Goal: Task Accomplishment & Management: Use online tool/utility

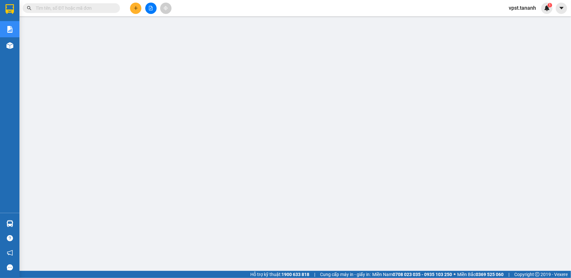
click at [131, 12] on div at bounding box center [150, 8] width 49 height 11
click at [134, 8] on icon "plus" at bounding box center [135, 8] width 5 height 5
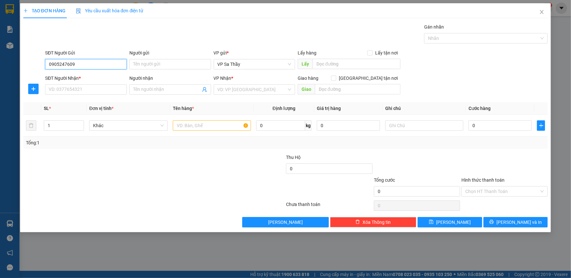
type input "0905247609"
click at [177, 58] on div "Người gửi" at bounding box center [170, 54] width 82 height 10
click at [181, 71] on div "Người gửi Tên người gửi" at bounding box center [170, 60] width 82 height 23
click at [179, 64] on input "Người gửi" at bounding box center [170, 64] width 82 height 10
type input "CHÚ SUNG"
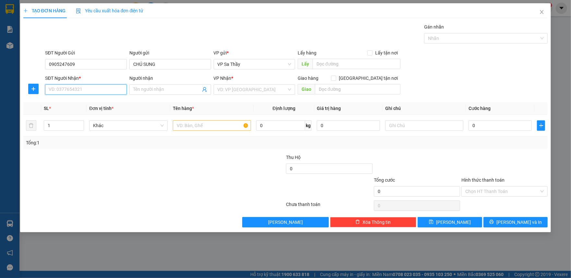
click at [78, 88] on input "SĐT Người Nhận *" at bounding box center [86, 89] width 82 height 10
type input "0984777314"
click at [150, 87] on input "Người nhận" at bounding box center [166, 89] width 67 height 7
type input "A SINH"
click at [205, 124] on input "text" at bounding box center [212, 125] width 78 height 10
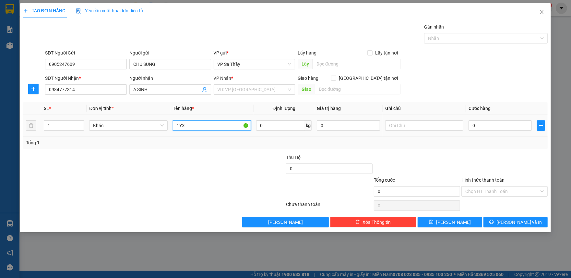
click at [181, 125] on input "1YX" at bounding box center [212, 125] width 78 height 10
type input "1 TX"
click at [392, 129] on input "text" at bounding box center [424, 125] width 78 height 10
type input "D"
type input "ĐỒ ĂN"
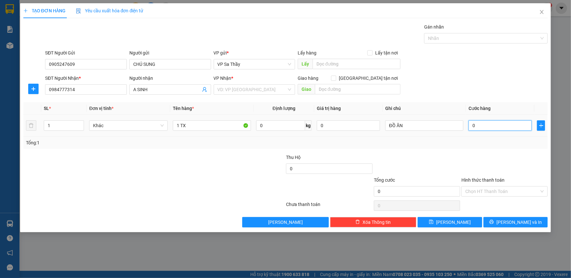
click at [469, 127] on input "0" at bounding box center [499, 125] width 63 height 10
type input "7"
type input "70"
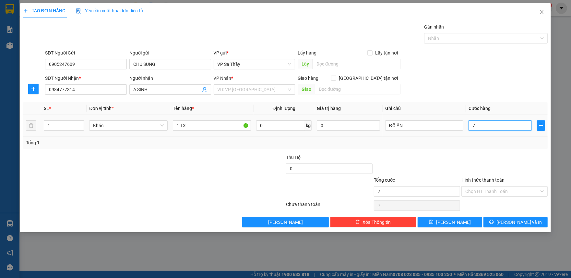
type input "70"
type input "700"
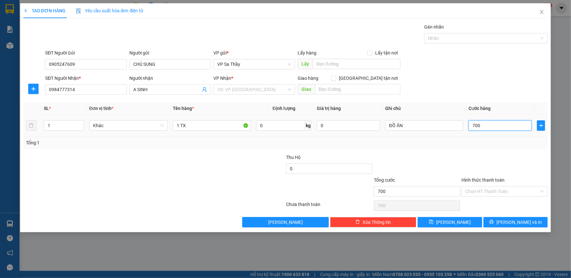
type input "7.000"
type input "70.000"
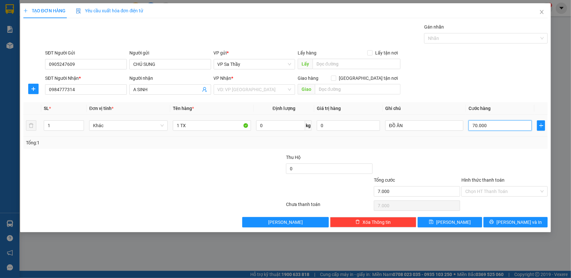
type input "70.000"
click at [507, 192] on input "Hình thức thanh toán" at bounding box center [502, 191] width 74 height 10
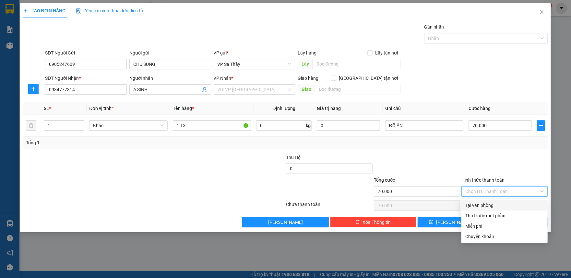
click at [490, 202] on div "Tại văn phòng" at bounding box center [504, 205] width 78 height 7
type input "0"
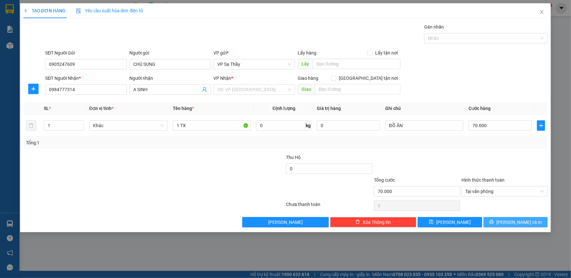
click at [493, 223] on icon "printer" at bounding box center [491, 221] width 5 height 5
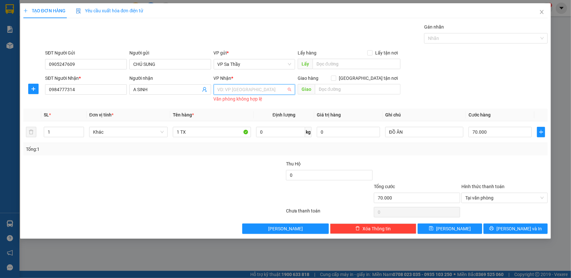
click at [250, 88] on input "search" at bounding box center [251, 90] width 69 height 10
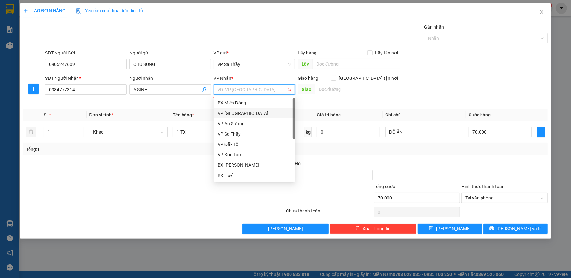
click at [254, 115] on div "VP [GEOGRAPHIC_DATA]" at bounding box center [254, 113] width 74 height 7
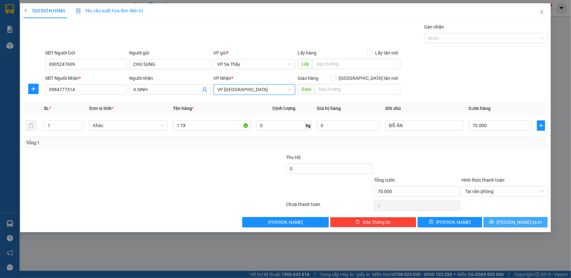
click at [508, 223] on button "[PERSON_NAME] và In" at bounding box center [515, 222] width 64 height 10
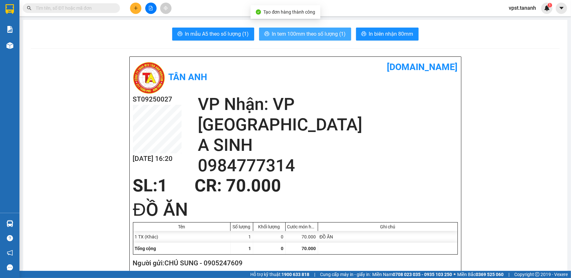
click at [287, 37] on span "In tem 100mm theo số lượng (1)" at bounding box center [309, 34] width 74 height 8
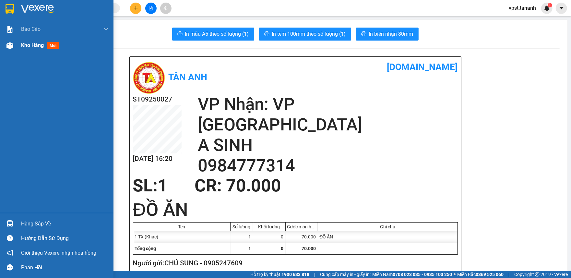
click at [16, 41] on div "Kho hàng mới" at bounding box center [56, 45] width 113 height 16
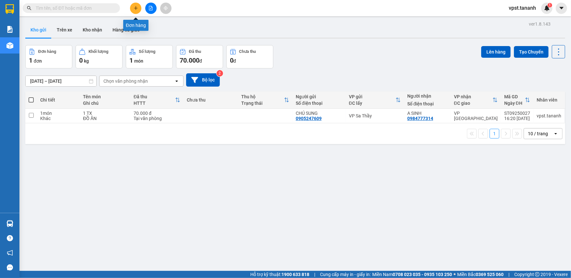
click at [134, 8] on icon "plus" at bounding box center [135, 8] width 5 height 5
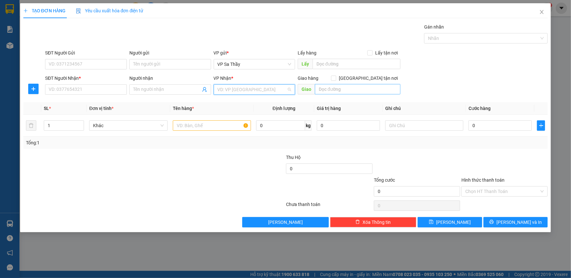
drag, startPoint x: 259, startPoint y: 89, endPoint x: 321, endPoint y: 89, distance: 62.9
click at [259, 89] on input "search" at bounding box center [251, 90] width 69 height 10
click at [340, 86] on input "text" at bounding box center [358, 89] width 86 height 10
type input "KHÂM ĐỨC"
click at [395, 132] on div at bounding box center [424, 125] width 78 height 13
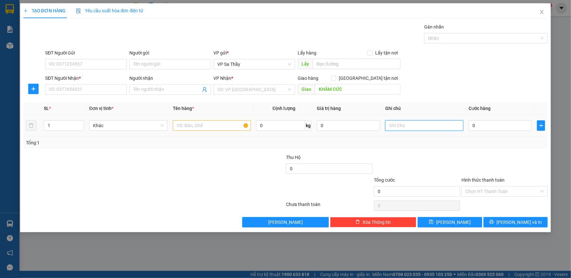
click at [400, 127] on input "text" at bounding box center [424, 125] width 78 height 10
type input "GỌI TRC 30P"
click at [472, 125] on input "0" at bounding box center [499, 125] width 63 height 10
type input "6"
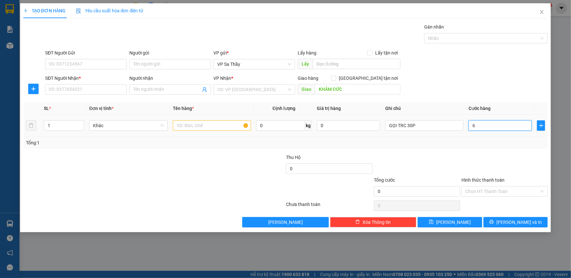
type input "6"
type input "60"
type input "600"
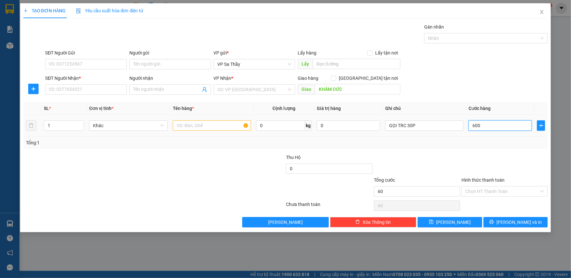
type input "600"
type input "6.000"
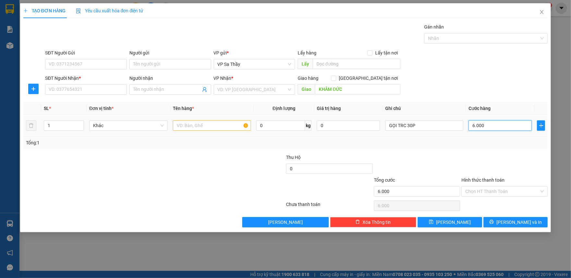
type input "60.000"
click at [157, 88] on input "Người nhận" at bounding box center [166, 89] width 67 height 7
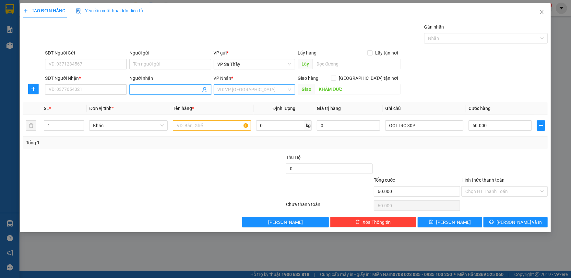
click at [224, 91] on input "search" at bounding box center [251, 90] width 69 height 10
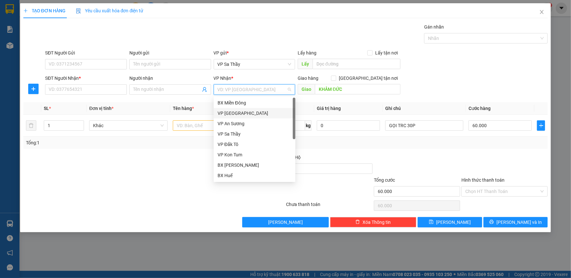
click at [240, 112] on div "VP [GEOGRAPHIC_DATA]" at bounding box center [254, 113] width 74 height 7
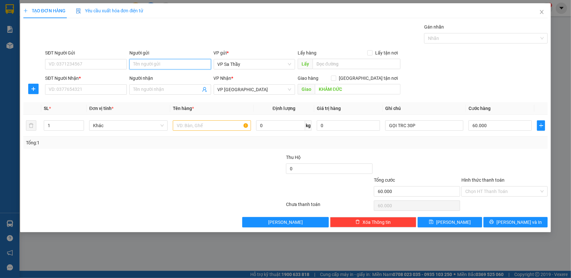
click at [154, 65] on input "Người gửi" at bounding box center [170, 64] width 82 height 10
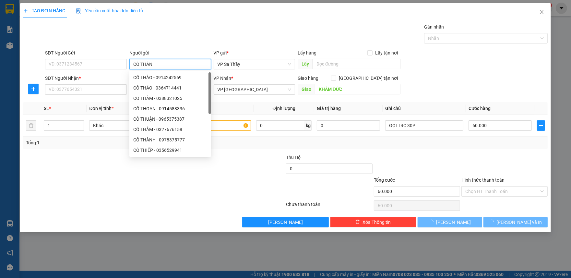
type input "CÔ THÀNH"
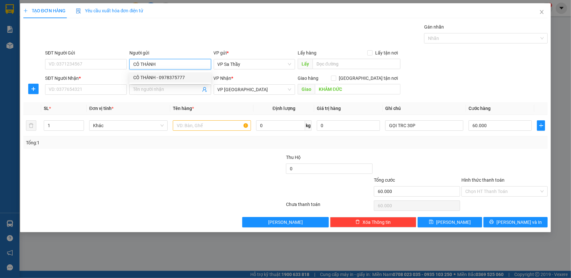
click at [171, 78] on div "CÔ THÀNH - 0978375777" at bounding box center [170, 77] width 74 height 7
type input "0978375777"
type input "CÔ THÀNH"
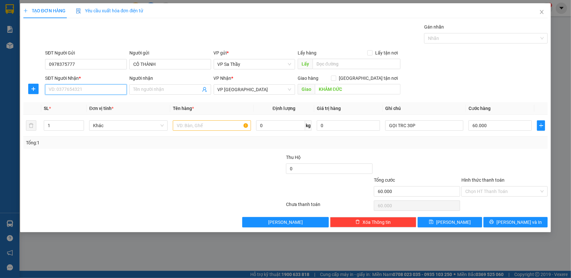
click at [90, 94] on input "SĐT Người Nhận *" at bounding box center [86, 89] width 82 height 10
type input "0867674331"
click at [144, 91] on input "Người nhận" at bounding box center [166, 89] width 67 height 7
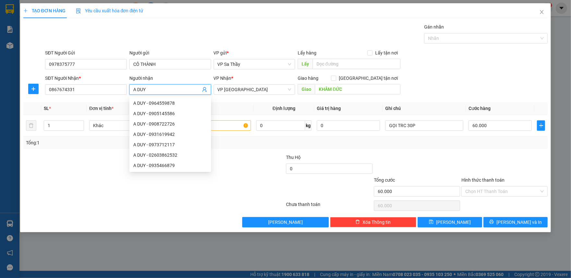
type input "A DUY"
click at [422, 101] on div "Transit Pickup Surcharge Ids Transit Deliver Surcharge Ids Transit Deliver Surc…" at bounding box center [285, 125] width 524 height 204
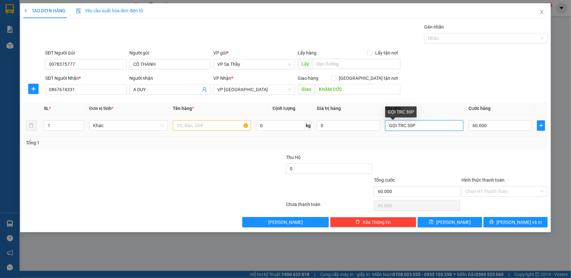
click at [422, 127] on input "GỌI TRC 30P" at bounding box center [424, 125] width 78 height 10
click at [389, 128] on input "GỌI TRC 30P" at bounding box center [424, 125] width 78 height 10
click at [454, 126] on input "BÒ ĐÔNG LẠNH (GỌI TRC 30P" at bounding box center [424, 125] width 78 height 10
type input "BÒ ĐÔNG LẠNH (GỌI TRC 30P)"
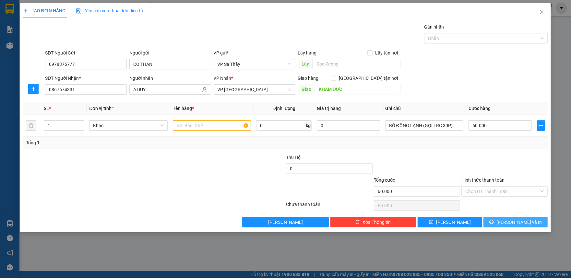
click at [510, 224] on span "[PERSON_NAME] và In" at bounding box center [518, 221] width 45 height 7
click at [216, 129] on input "text" at bounding box center [212, 125] width 78 height 10
type input "1 BỊCH"
click at [517, 223] on span "[PERSON_NAME] và In" at bounding box center [518, 221] width 45 height 7
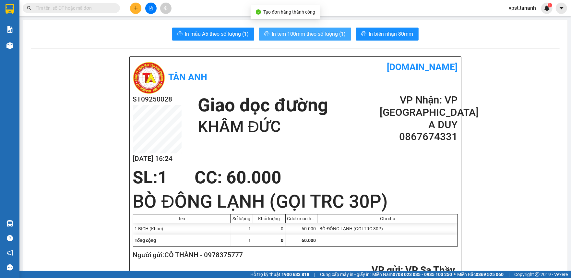
click at [299, 38] on span "In tem 100mm theo số lượng (1)" at bounding box center [309, 34] width 74 height 8
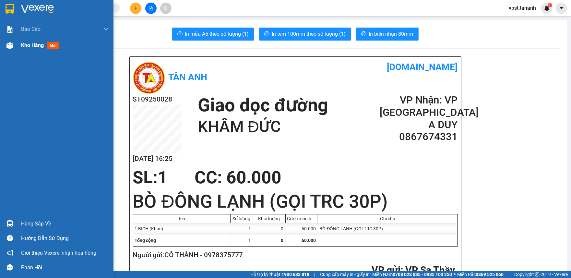
click at [40, 44] on span "Kho hàng" at bounding box center [32, 45] width 23 height 6
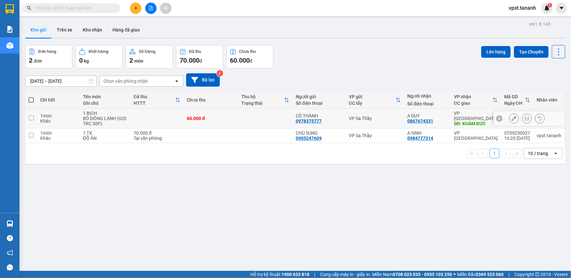
click at [30, 115] on td at bounding box center [31, 119] width 12 height 20
checkbox input "true"
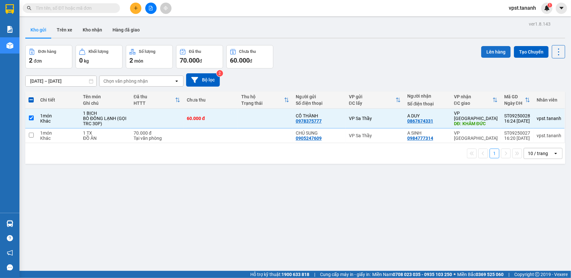
click at [490, 50] on button "Lên hàng" at bounding box center [495, 52] width 29 height 12
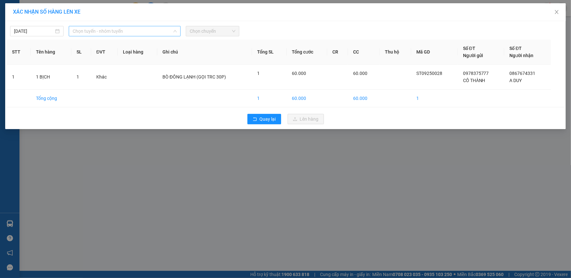
click at [170, 29] on span "Chọn tuyến - nhóm tuyến" at bounding box center [125, 31] width 104 height 10
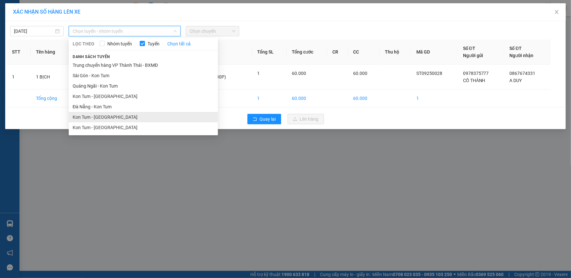
click at [115, 118] on li "Kon Tum - [GEOGRAPHIC_DATA]" at bounding box center [143, 117] width 149 height 10
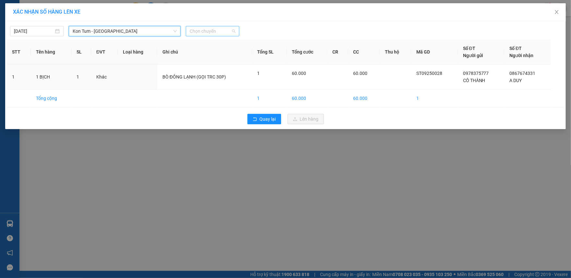
click at [228, 29] on span "Chọn chuyến" at bounding box center [213, 31] width 46 height 10
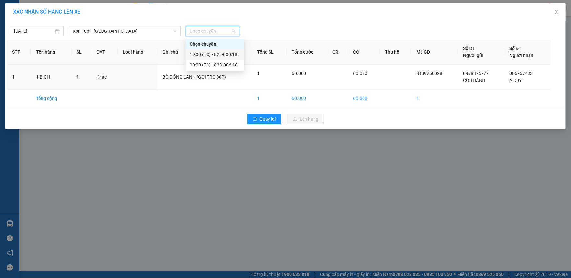
click at [214, 53] on div "19:00 (TC) - 82F-000.18" at bounding box center [215, 54] width 51 height 7
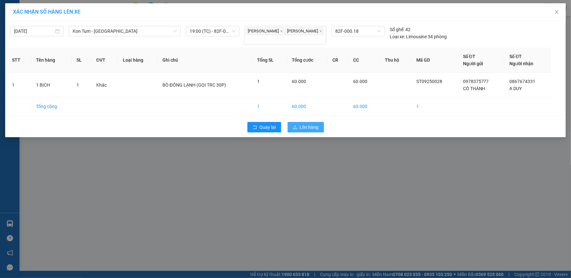
click at [301, 131] on span "Lên hàng" at bounding box center [309, 126] width 19 height 7
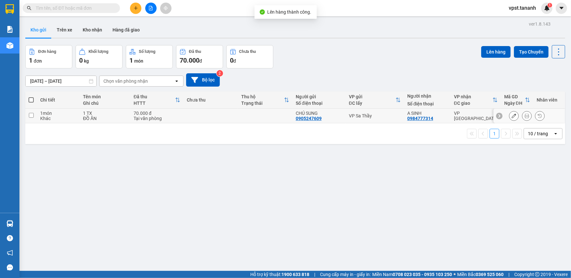
click at [31, 114] on input "checkbox" at bounding box center [31, 115] width 5 height 5
checkbox input "true"
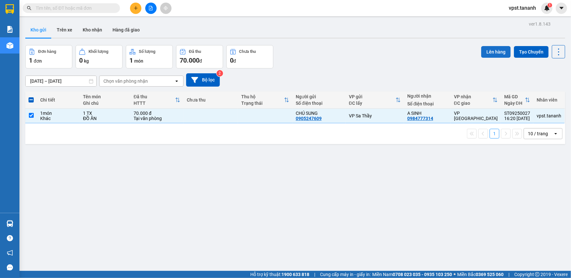
click at [481, 52] on button "Lên hàng" at bounding box center [495, 52] width 29 height 12
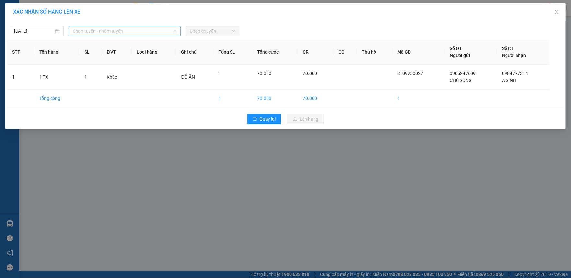
click at [159, 32] on span "Chọn tuyến - nhóm tuyến" at bounding box center [125, 31] width 104 height 10
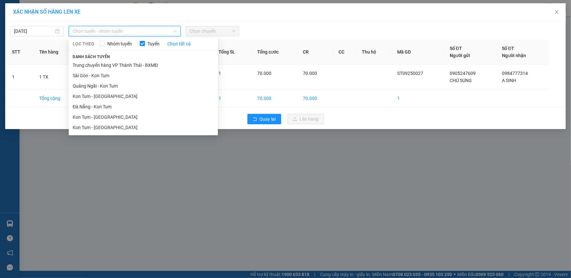
click at [110, 120] on li "Kon Tum - [GEOGRAPHIC_DATA]" at bounding box center [143, 117] width 149 height 10
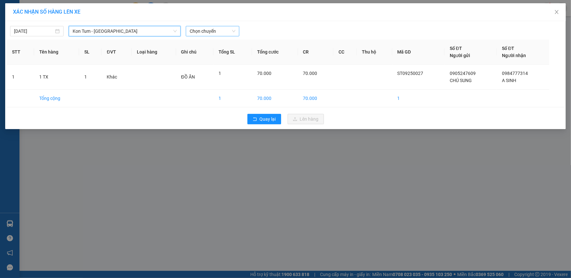
click at [218, 30] on span "Chọn chuyến" at bounding box center [213, 31] width 46 height 10
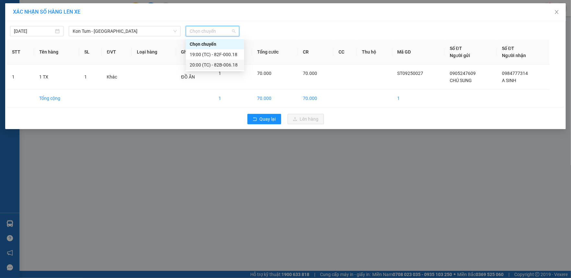
click at [220, 65] on div "20:00 (TC) - 82B-006.18" at bounding box center [215, 64] width 51 height 7
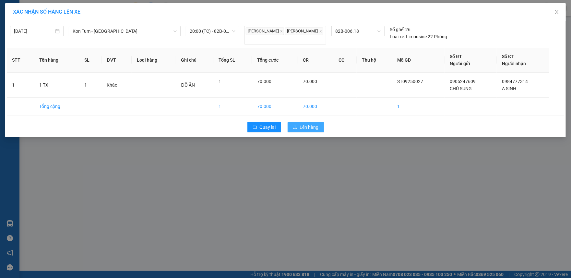
click at [308, 125] on button "Lên hàng" at bounding box center [305, 127] width 36 height 10
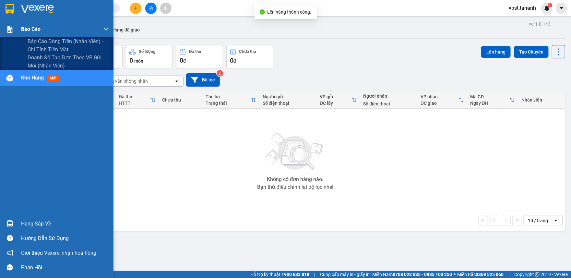
click at [12, 29] on img at bounding box center [9, 29] width 7 height 7
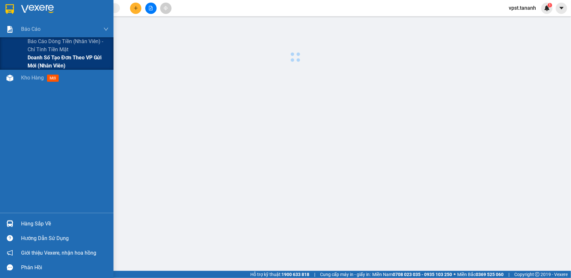
click at [58, 58] on span "Doanh số tạo đơn theo VP gửi mới (nhân viên)" at bounding box center [68, 61] width 81 height 16
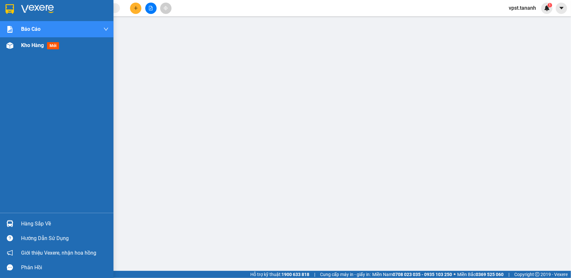
click at [26, 43] on span "Kho hàng" at bounding box center [32, 45] width 23 height 6
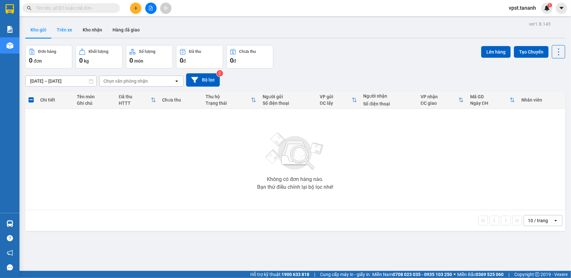
click at [73, 30] on button "Trên xe" at bounding box center [65, 30] width 26 height 16
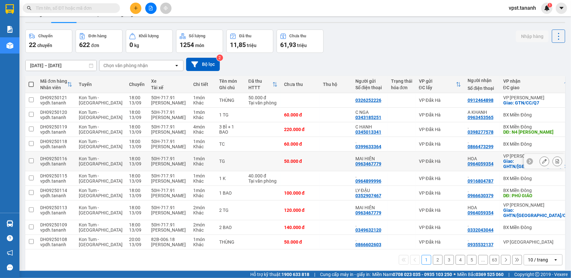
scroll to position [59, 0]
